Goal: Task Accomplishment & Management: Manage account settings

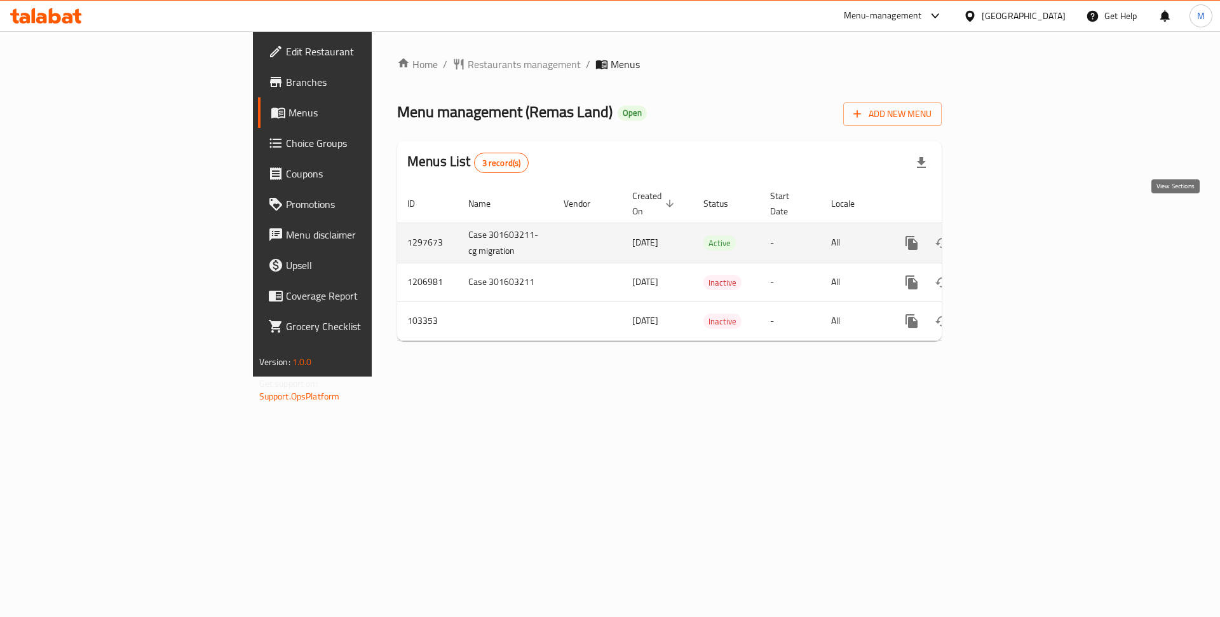
click at [1019, 228] on link "enhanced table" at bounding box center [1003, 243] width 31 height 31
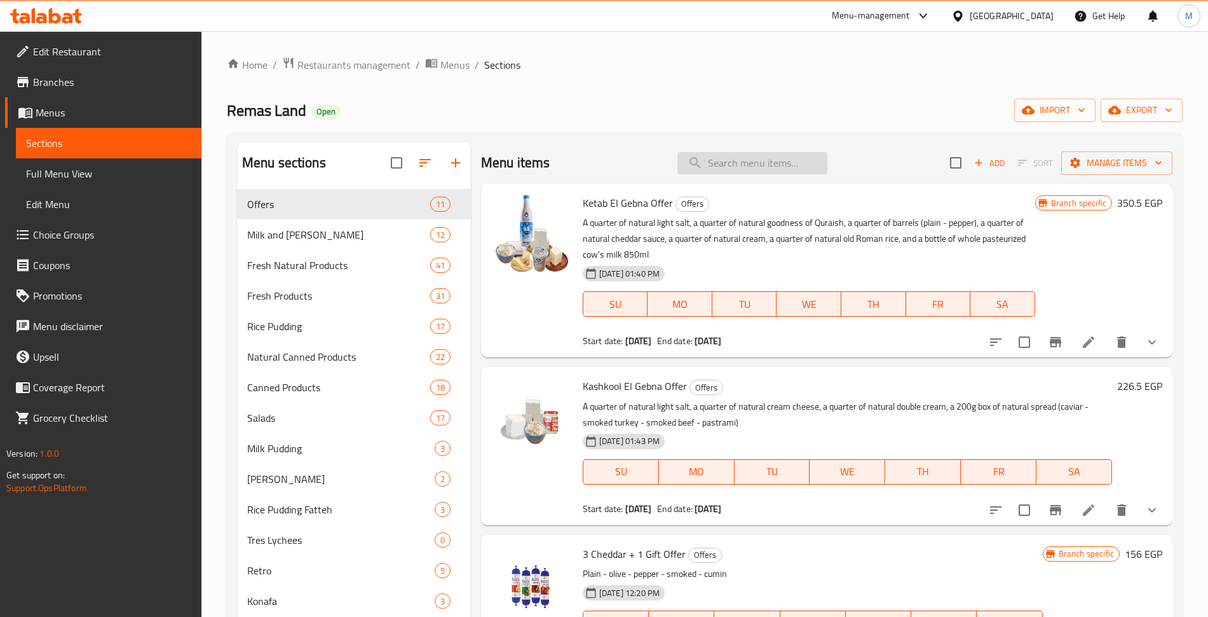
click at [763, 154] on input "search" at bounding box center [753, 163] width 150 height 22
type input "عرض 4"
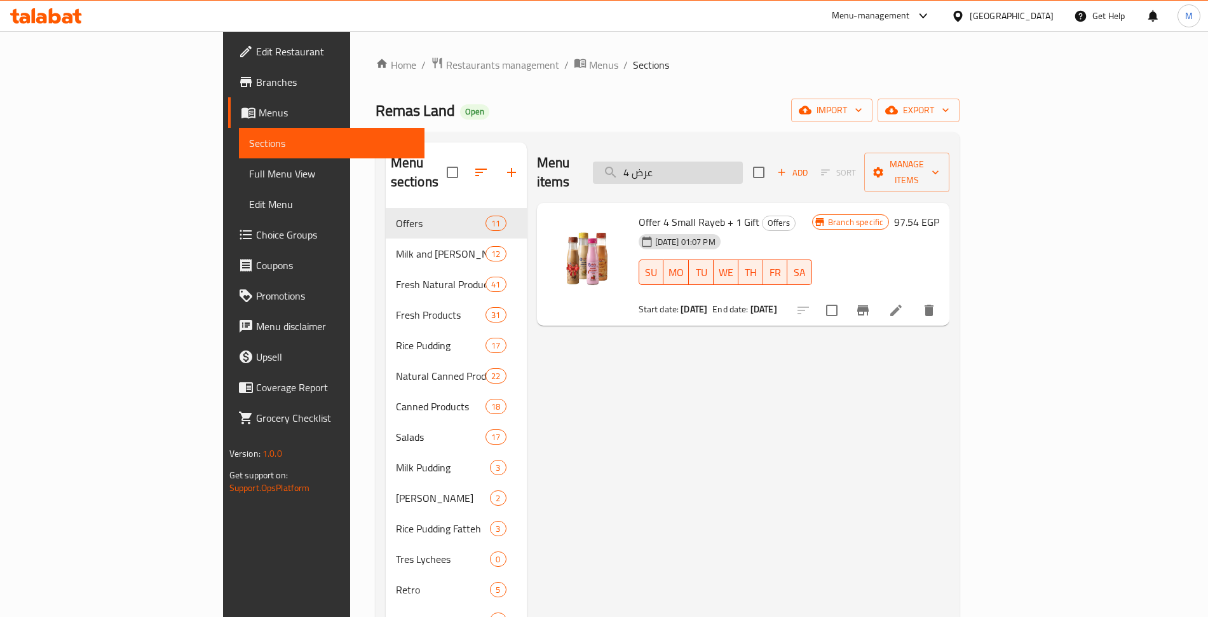
click at [742, 161] on input "عرض 4" at bounding box center [668, 172] width 150 height 22
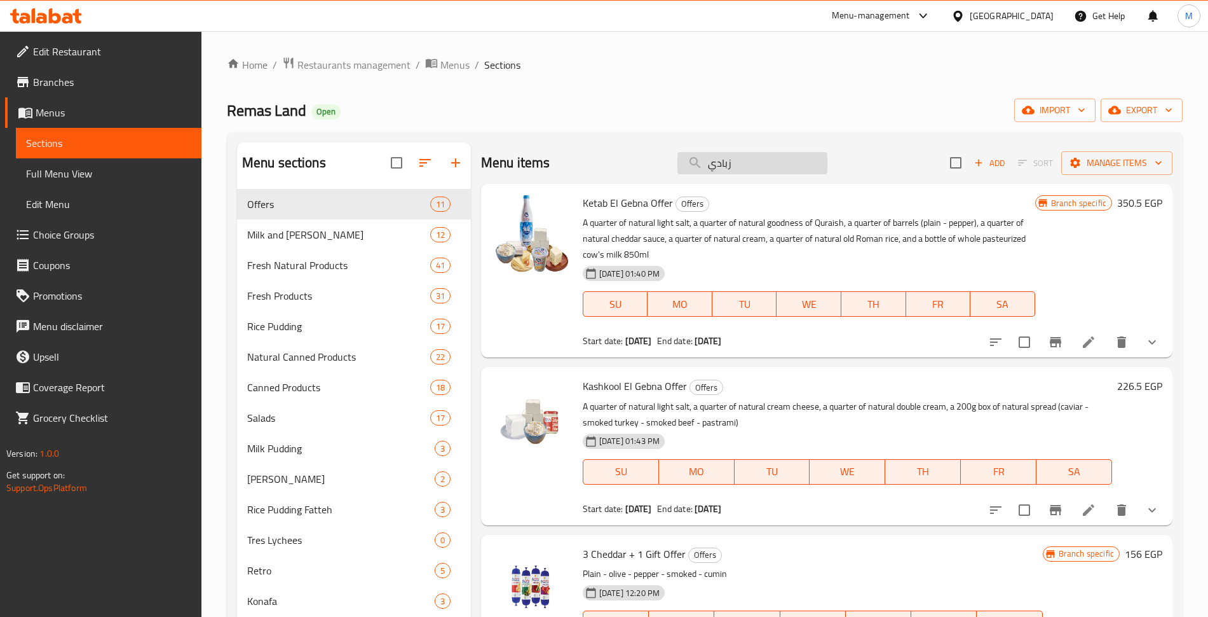
type input "زبادي"
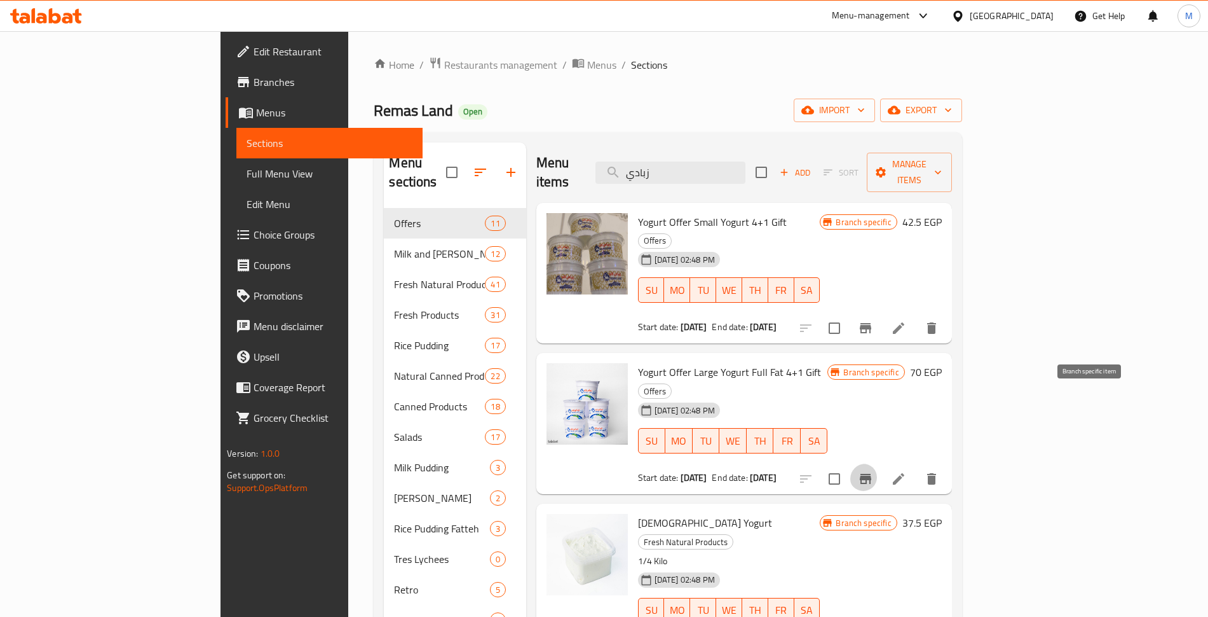
click at [873, 471] on icon "Branch-specific-item" at bounding box center [865, 478] width 15 height 15
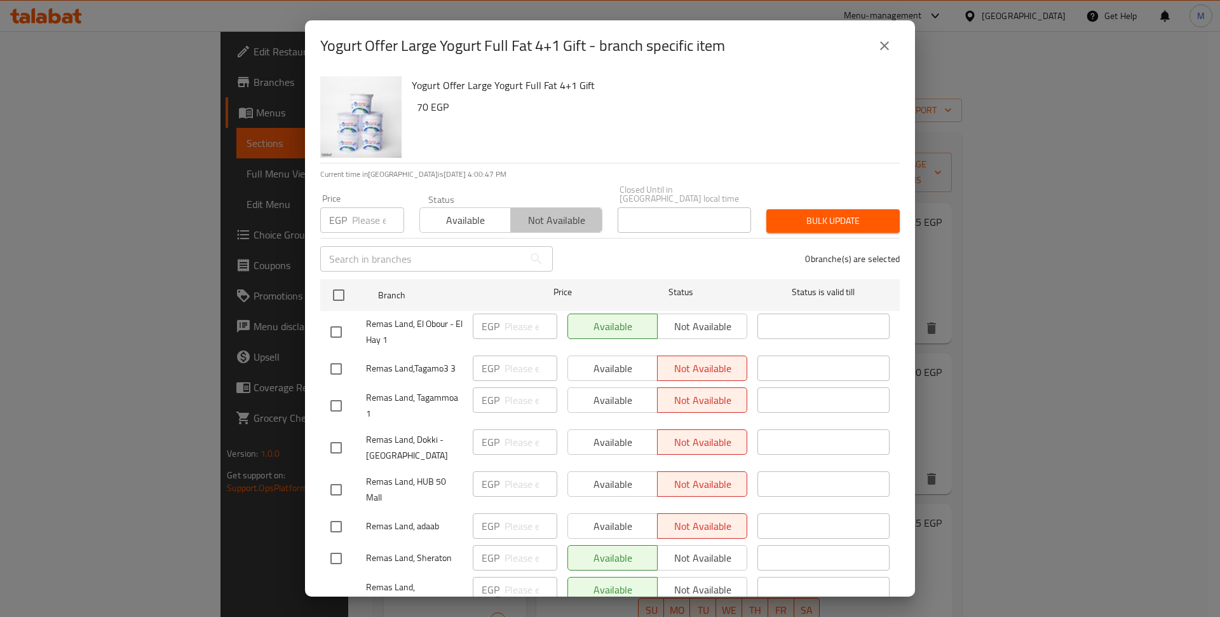
click at [571, 211] on span "Not available" at bounding box center [556, 220] width 81 height 18
click at [815, 213] on span "Bulk update" at bounding box center [833, 221] width 113 height 16
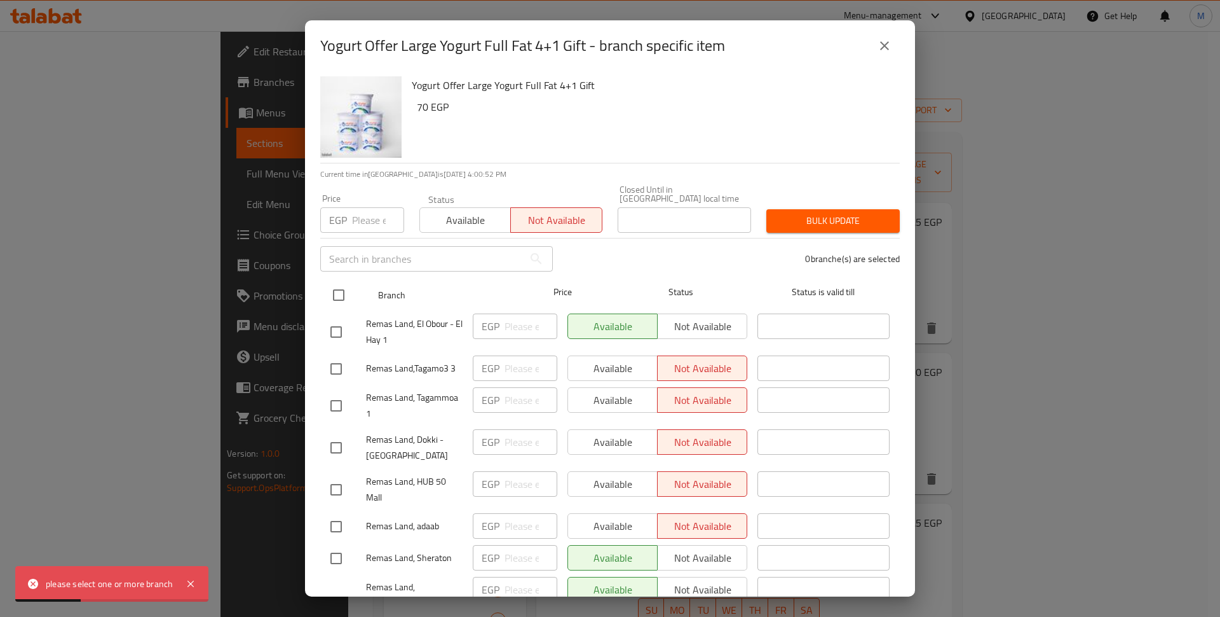
click at [336, 282] on input "checkbox" at bounding box center [338, 295] width 27 height 27
checkbox input "true"
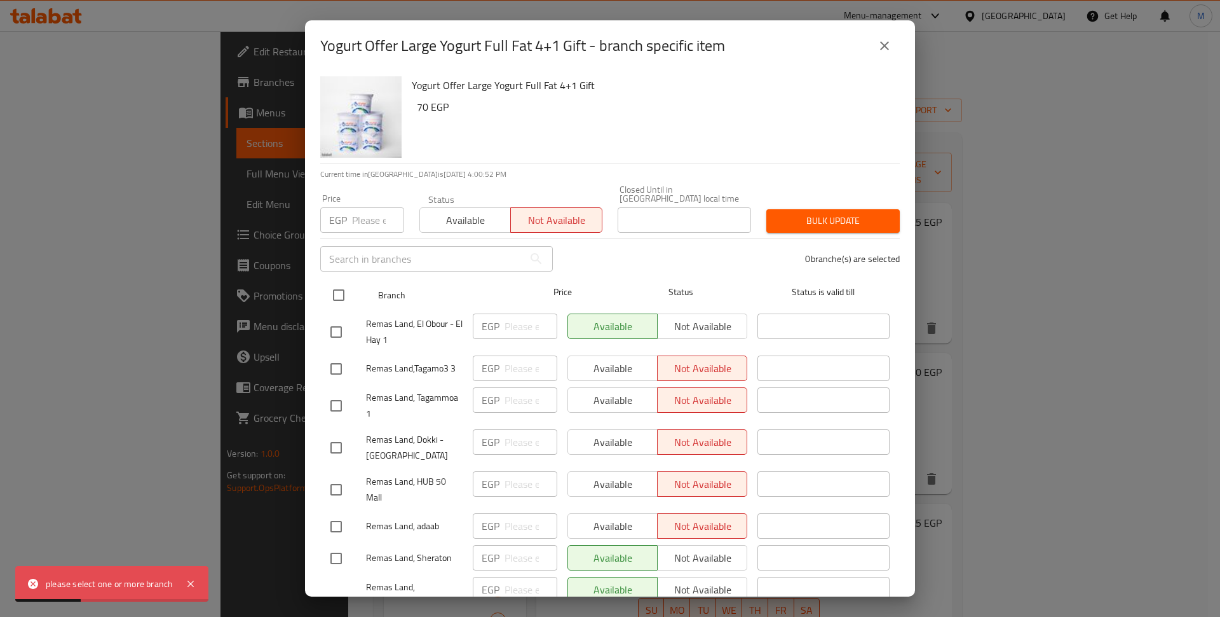
checkbox input "true"
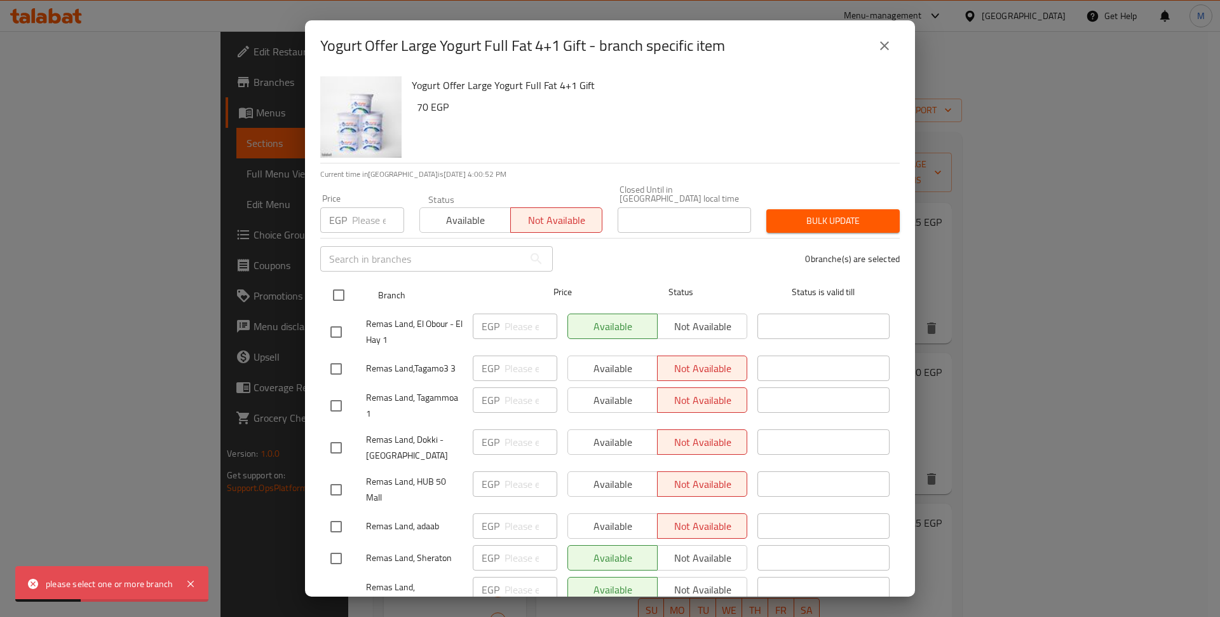
checkbox input "true"
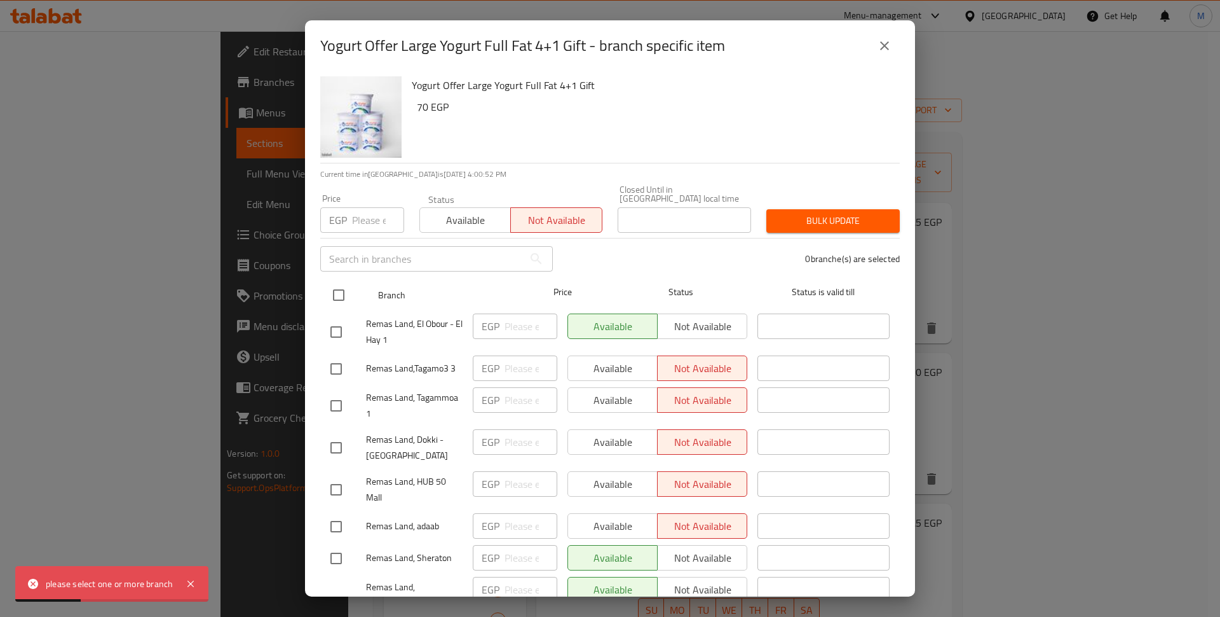
checkbox input "true"
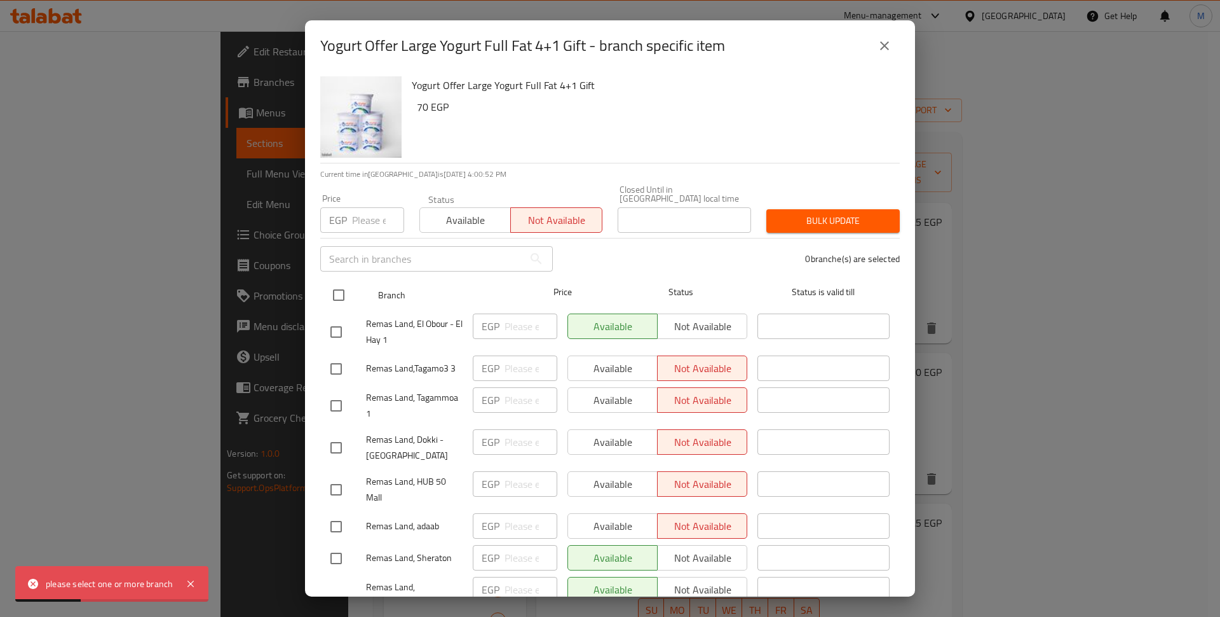
checkbox input "true"
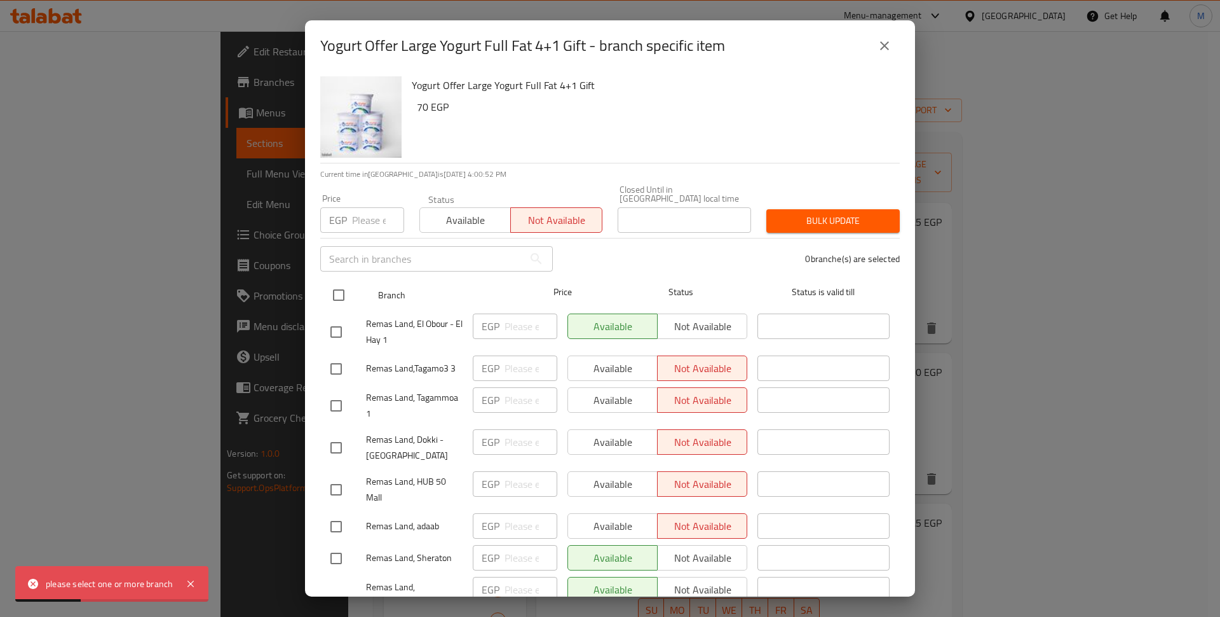
checkbox input "true"
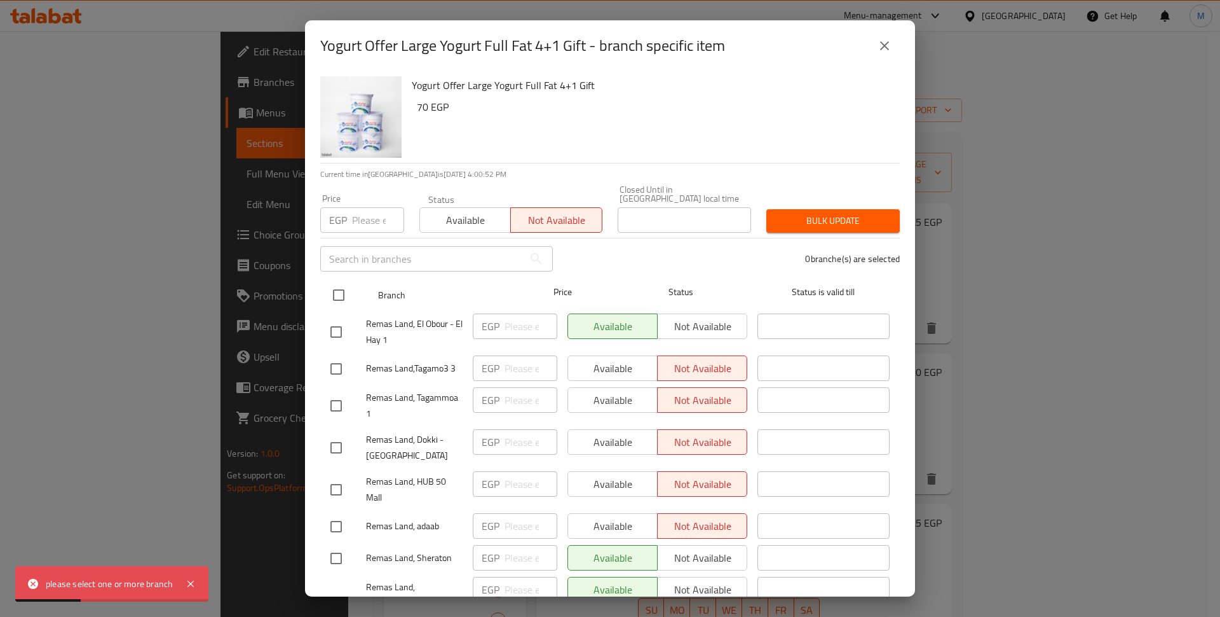
checkbox input "true"
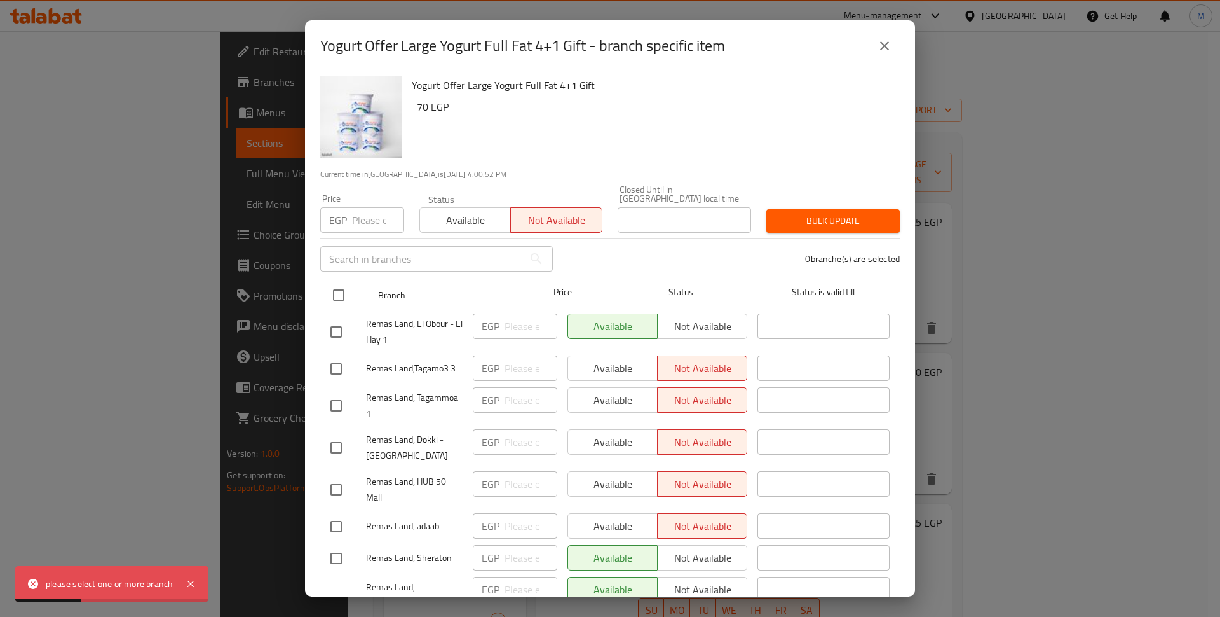
checkbox input "true"
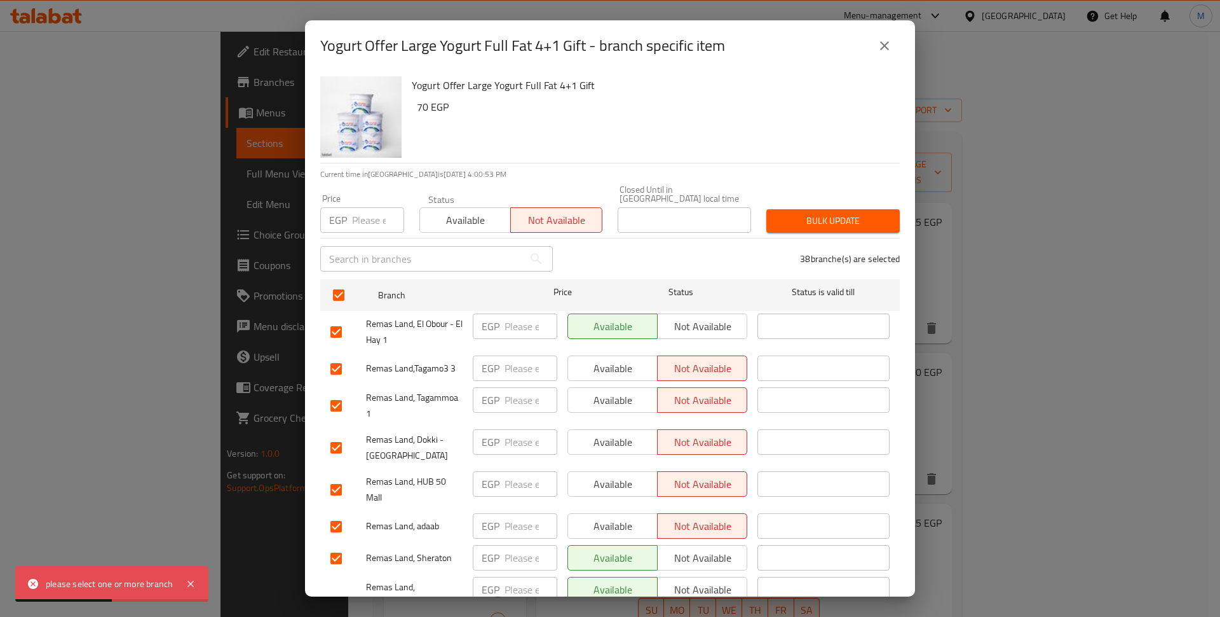
click at [821, 213] on span "Bulk update" at bounding box center [833, 221] width 113 height 16
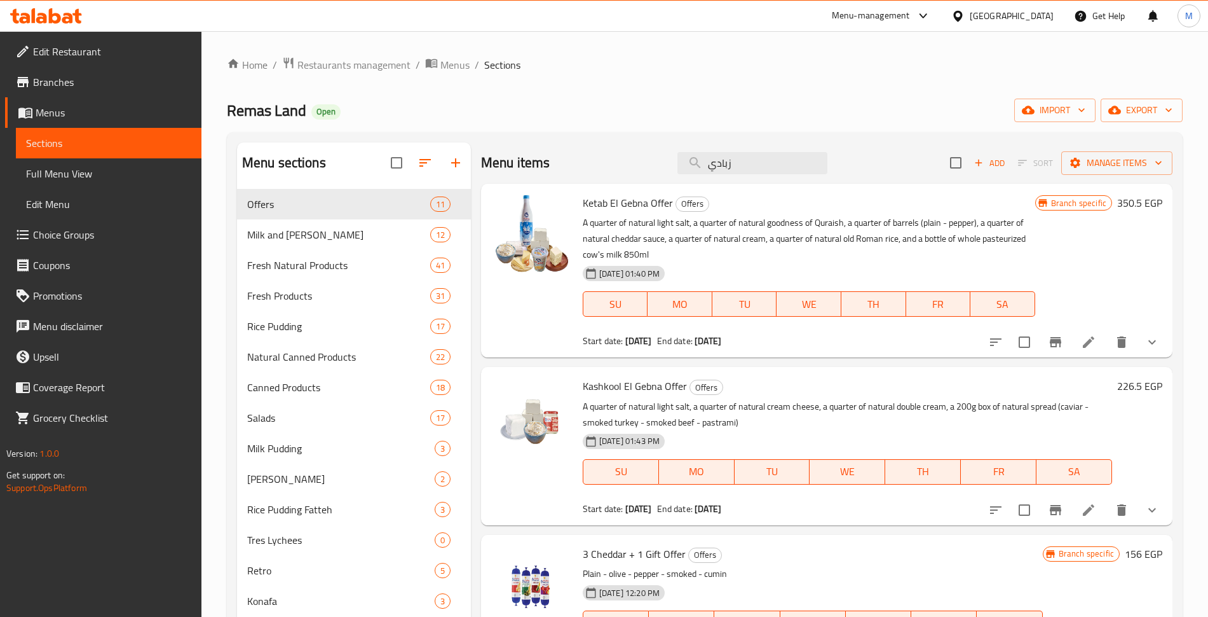
click at [339, 67] on span "Restaurants management" at bounding box center [353, 64] width 113 height 15
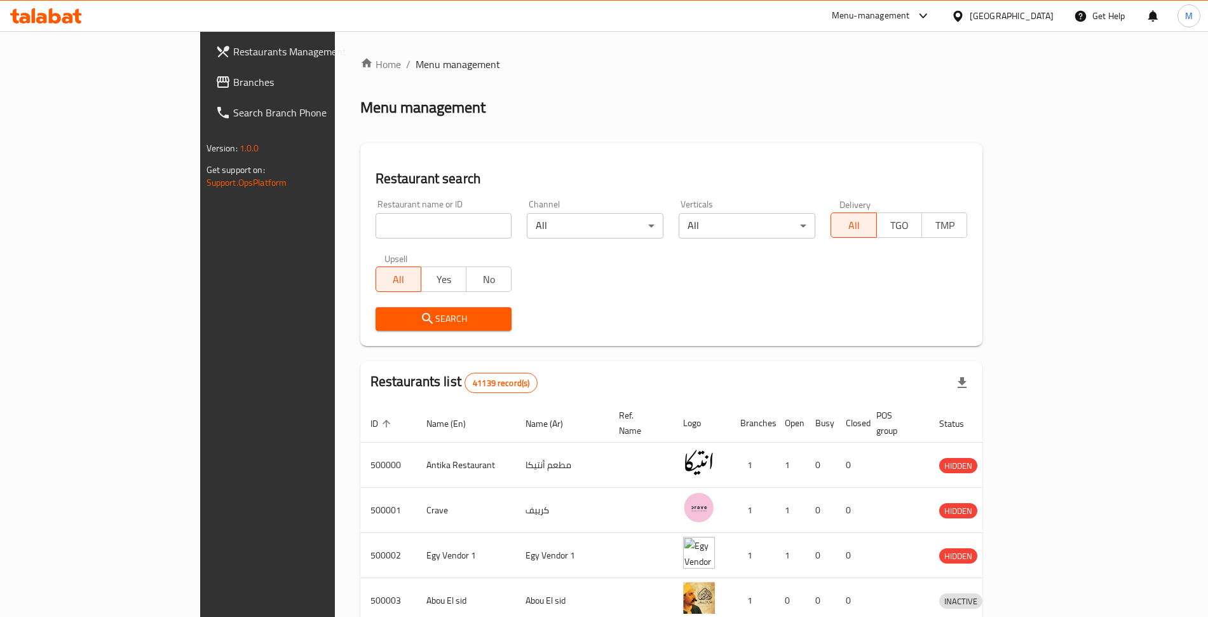
click at [360, 208] on div "Home / Menu management Menu management Restaurant search Restaurant name or ID …" at bounding box center [671, 497] width 623 height 880
click at [376, 213] on input "search" at bounding box center [444, 225] width 137 height 25
paste input "687389"
click button "Search" at bounding box center [444, 319] width 137 height 24
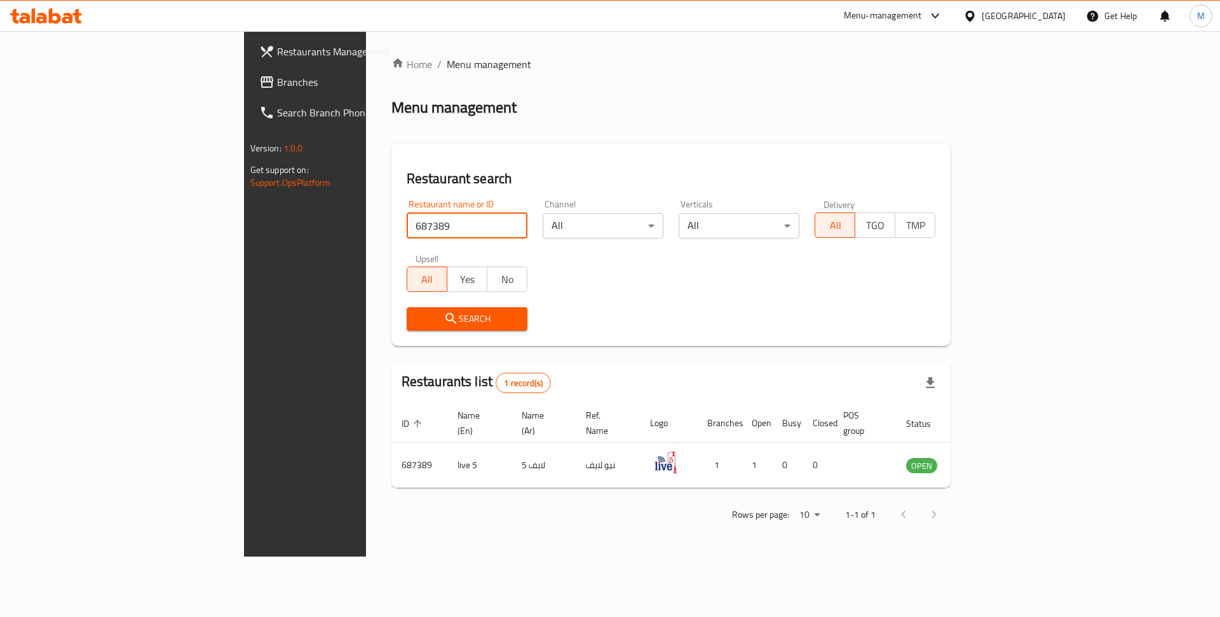
click at [407, 213] on input "687389" at bounding box center [467, 225] width 121 height 25
paste input "55151"
type input "655151"
click button "Search" at bounding box center [467, 319] width 121 height 24
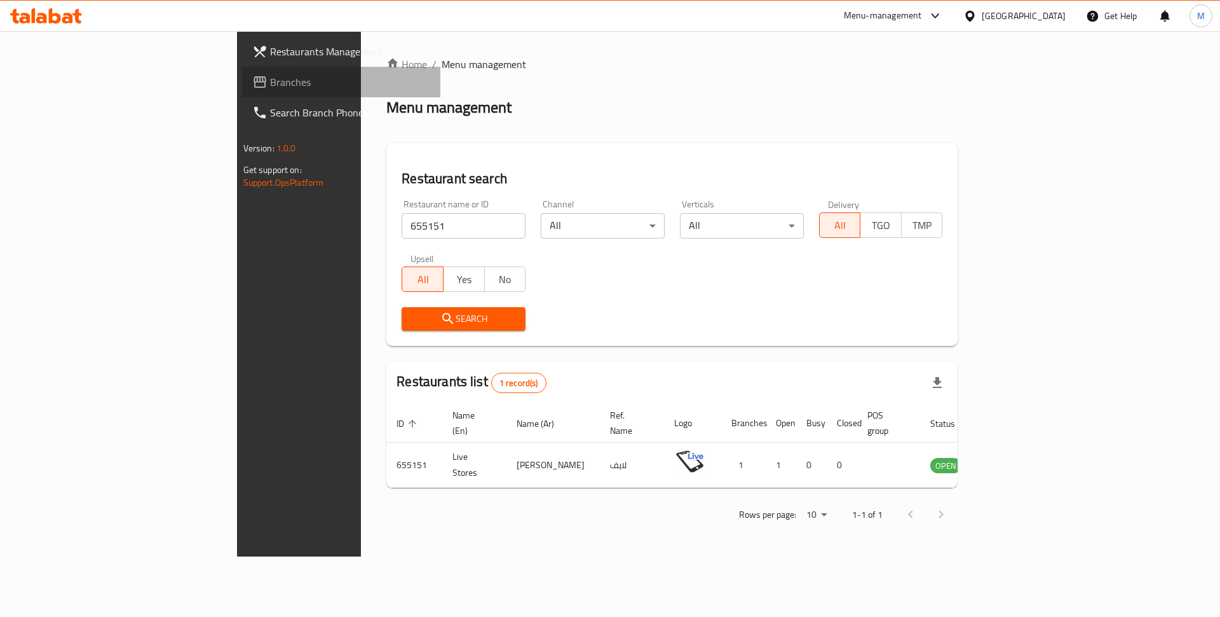
click at [270, 74] on span "Branches" at bounding box center [350, 81] width 161 height 15
